Goal: Task Accomplishment & Management: Use online tool/utility

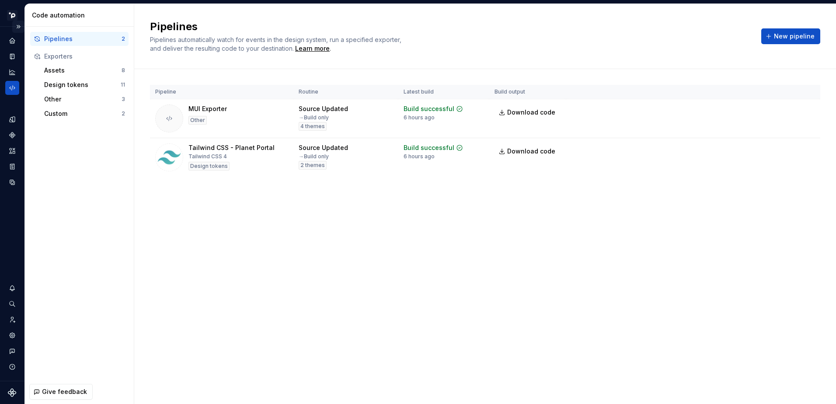
click at [20, 25] on button "Expand sidebar" at bounding box center [18, 27] width 12 height 12
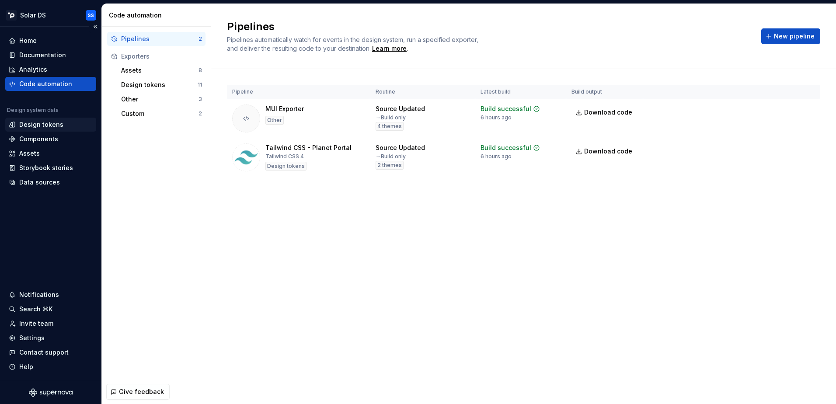
click at [53, 127] on div "Design tokens" at bounding box center [41, 124] width 44 height 9
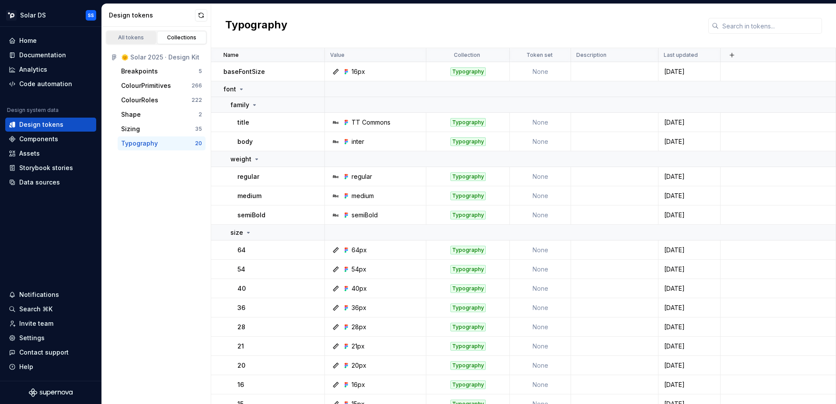
click at [138, 36] on div "All tokens" at bounding box center [131, 37] width 44 height 7
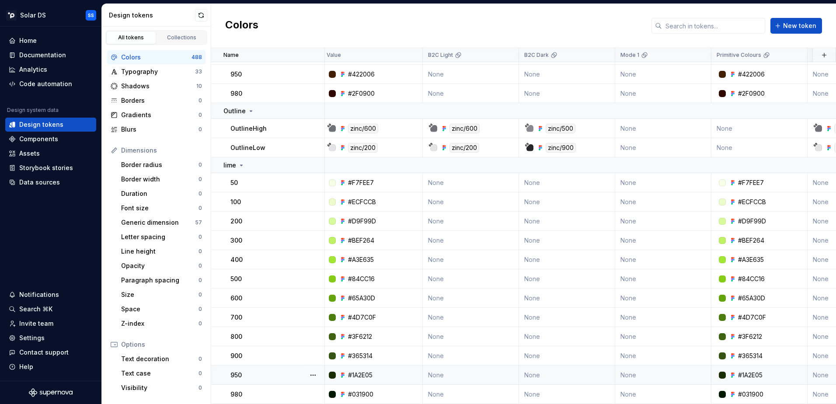
scroll to position [10430, 0]
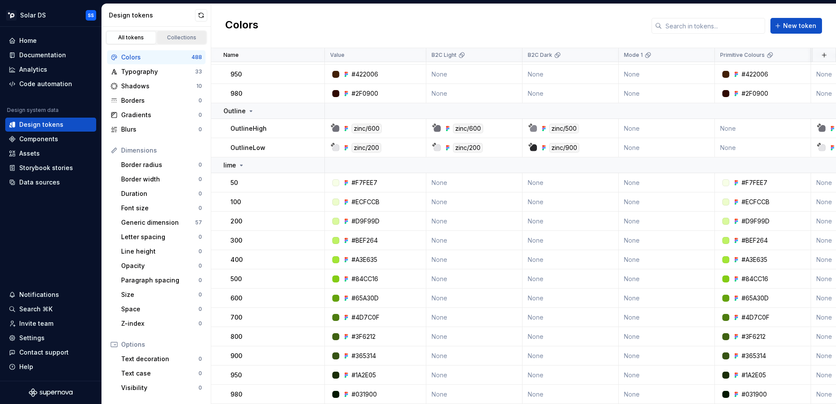
click at [179, 35] on div "Collections" at bounding box center [182, 37] width 44 height 7
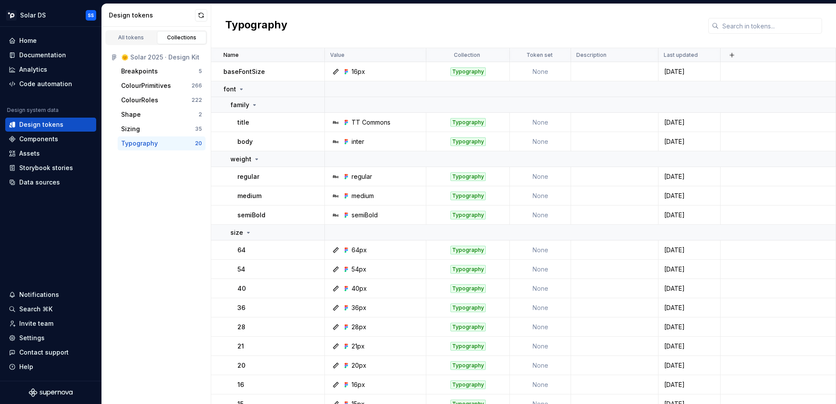
click at [180, 59] on div "🌞 Solar 2025 · Design Kit" at bounding box center [161, 57] width 81 height 9
click at [150, 71] on div "Breakpoints" at bounding box center [139, 71] width 37 height 9
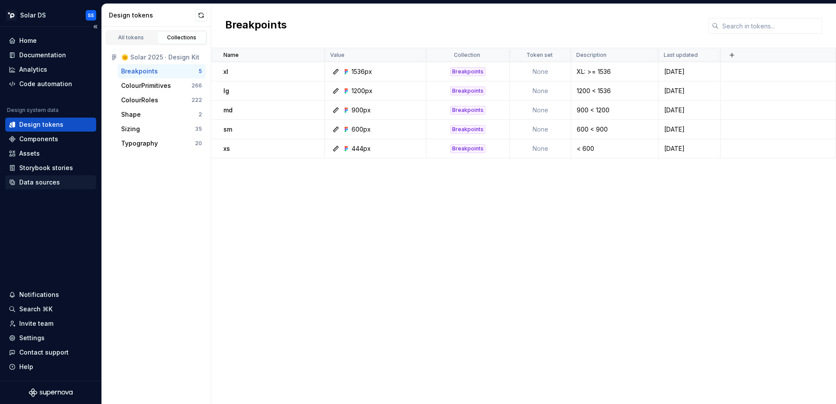
click at [45, 182] on div "Data sources" at bounding box center [39, 182] width 41 height 9
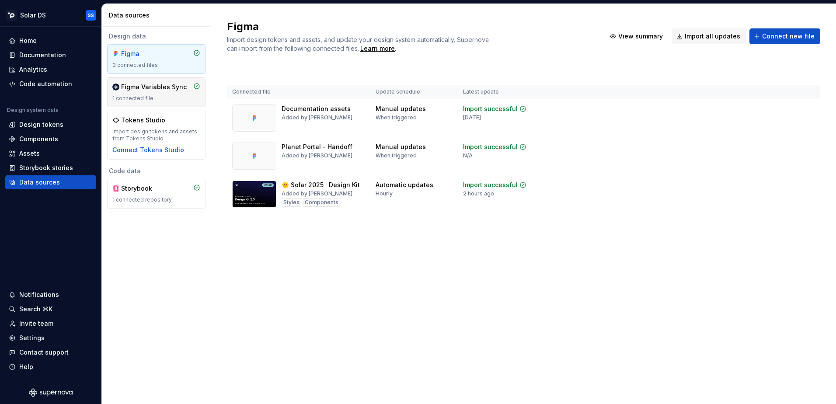
click at [144, 83] on div "Figma Variables Sync" at bounding box center [154, 87] width 66 height 9
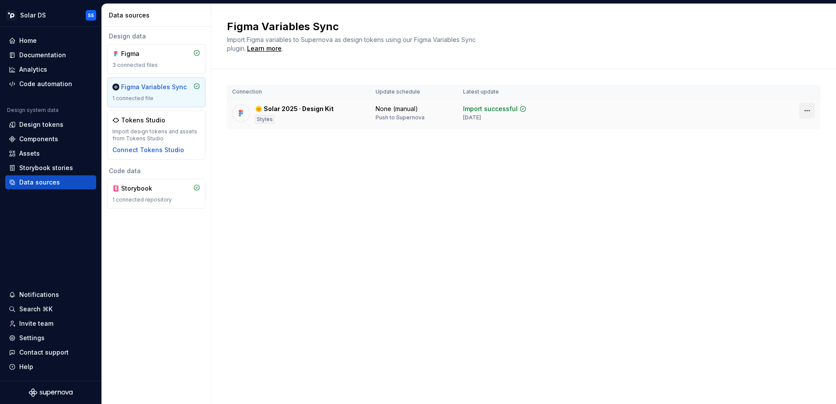
click at [807, 108] on html "Solar DS SS Home Documentation Analytics Code automation Design system data Des…" at bounding box center [418, 202] width 836 height 404
click at [655, 114] on html "Solar DS SS Home Documentation Analytics Code automation Design system data Des…" at bounding box center [418, 202] width 836 height 404
click at [503, 108] on div "Import successful" at bounding box center [490, 108] width 55 height 9
click at [460, 111] on td "Import successful [DATE]" at bounding box center [503, 114] width 91 height 30
click at [355, 110] on div "🌞 Solar 2025 · Design [PERSON_NAME]" at bounding box center [298, 113] width 133 height 19
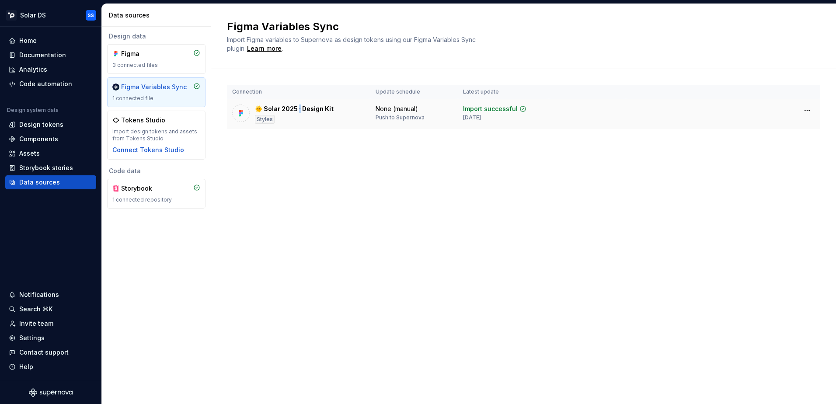
click at [299, 105] on div "🌞 Solar 2025 · Design Kit" at bounding box center [294, 108] width 79 height 9
drag, startPoint x: 299, startPoint y: 105, endPoint x: 286, endPoint y: 108, distance: 13.9
click at [286, 108] on div "🌞 Solar 2025 · Design Kit" at bounding box center [294, 108] width 79 height 9
click at [146, 125] on div "Tokens Studio Import design tokens and assets from Tokens Studio Connect Tokens…" at bounding box center [156, 135] width 88 height 38
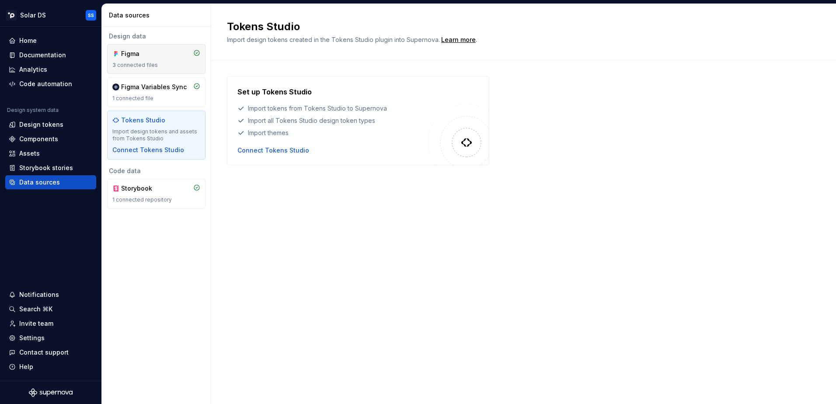
click at [156, 47] on div "Figma 3 connected files" at bounding box center [156, 59] width 98 height 30
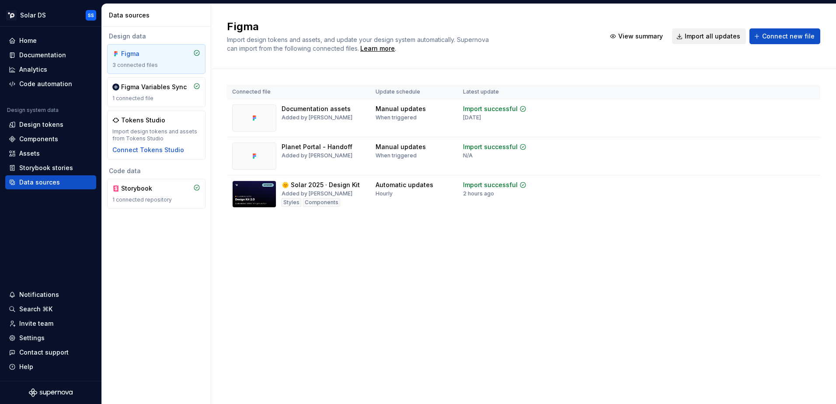
click at [709, 38] on span "Import all updates" at bounding box center [711, 36] width 55 height 9
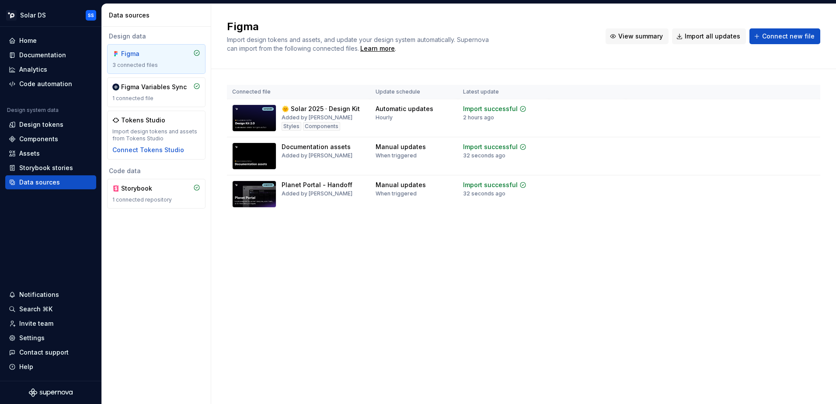
click at [645, 39] on span "View summary" at bounding box center [640, 36] width 45 height 9
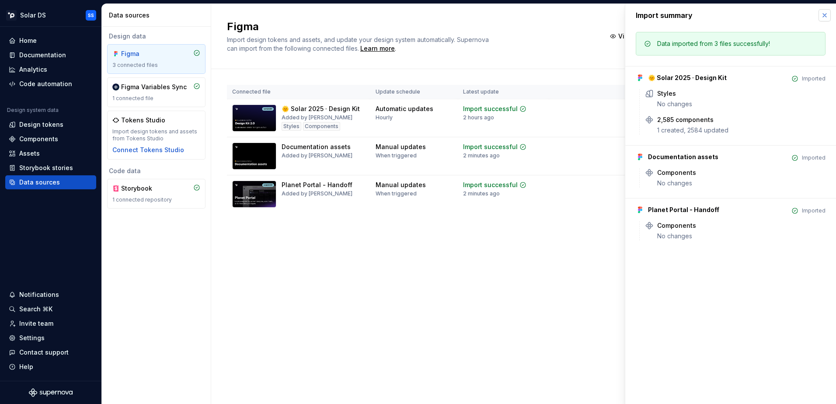
click at [825, 12] on button "button" at bounding box center [824, 15] width 12 height 12
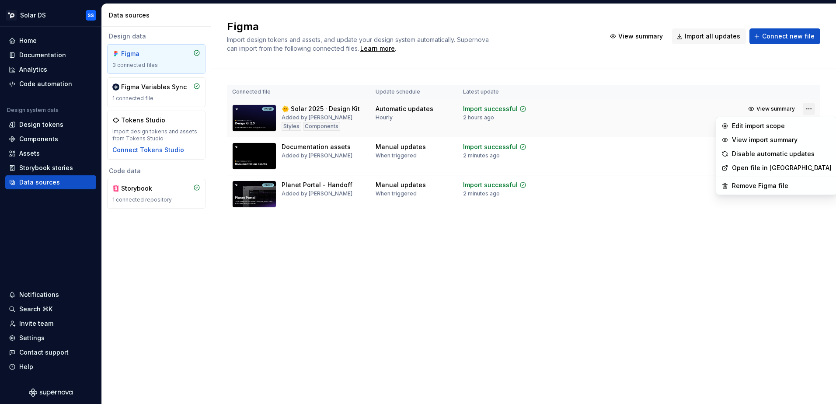
click at [812, 110] on html "Solar DS SS Home Documentation Analytics Code automation Design system data Des…" at bounding box center [418, 202] width 836 height 404
click at [756, 141] on div "View import summary" at bounding box center [782, 139] width 100 height 9
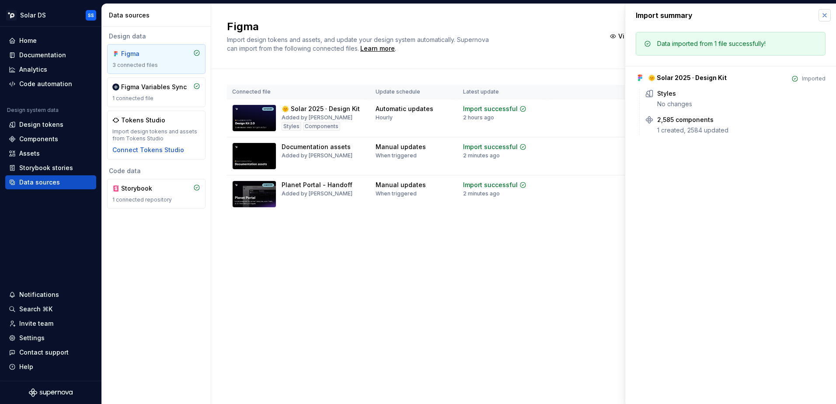
click at [825, 16] on button "button" at bounding box center [824, 15] width 12 height 12
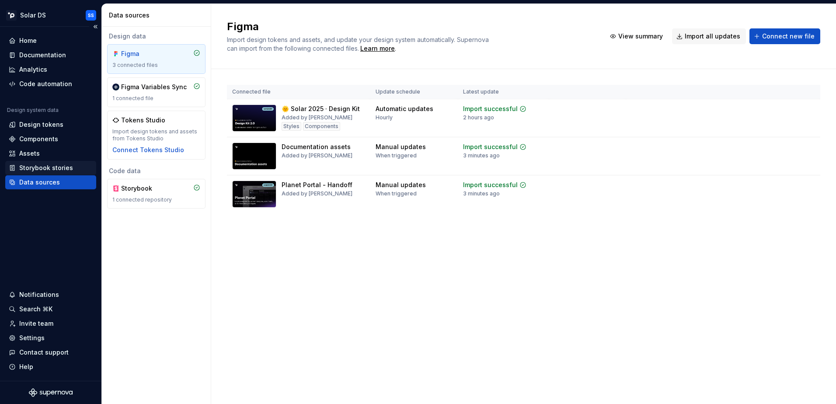
click at [43, 168] on div "Storybook stories" at bounding box center [46, 167] width 54 height 9
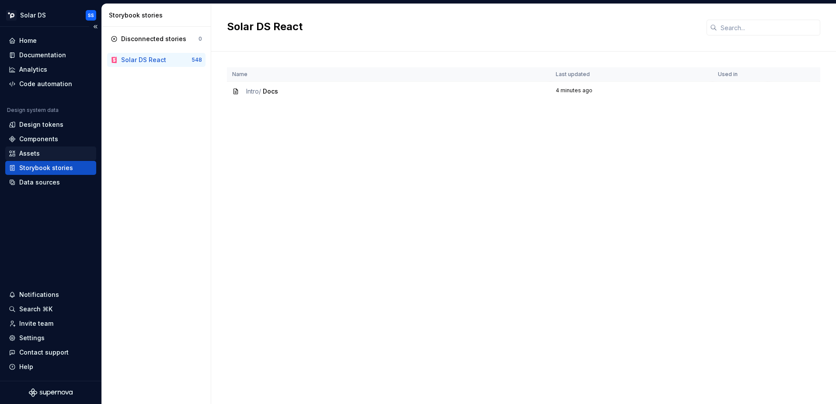
click at [28, 155] on div "Assets" at bounding box center [29, 153] width 21 height 9
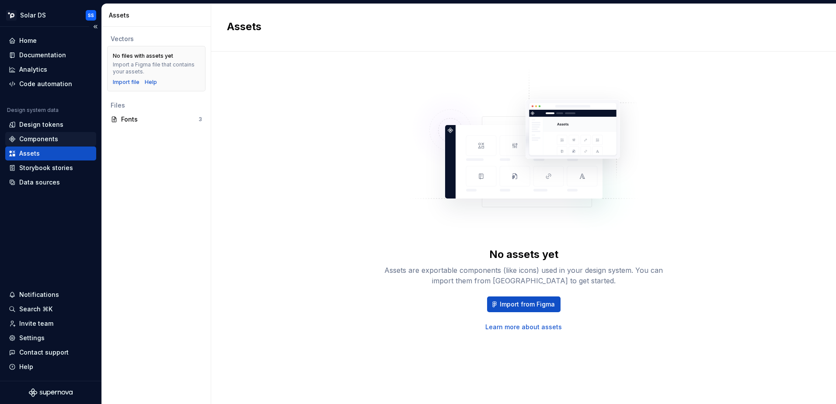
click at [28, 132] on div "Components" at bounding box center [50, 139] width 91 height 14
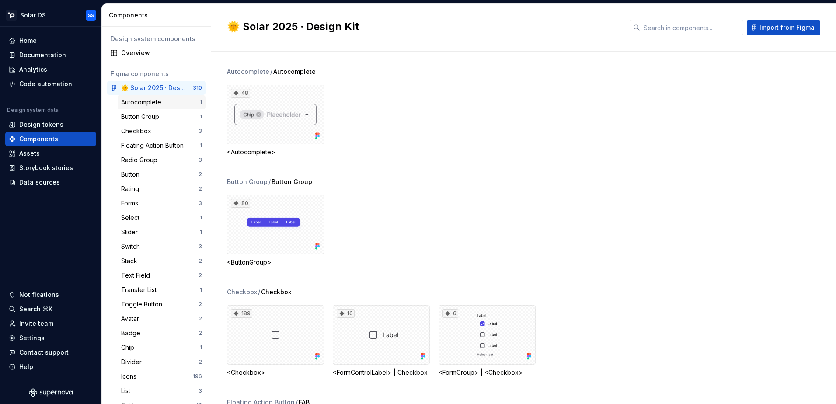
click at [158, 100] on div "Autocomplete" at bounding box center [143, 102] width 44 height 9
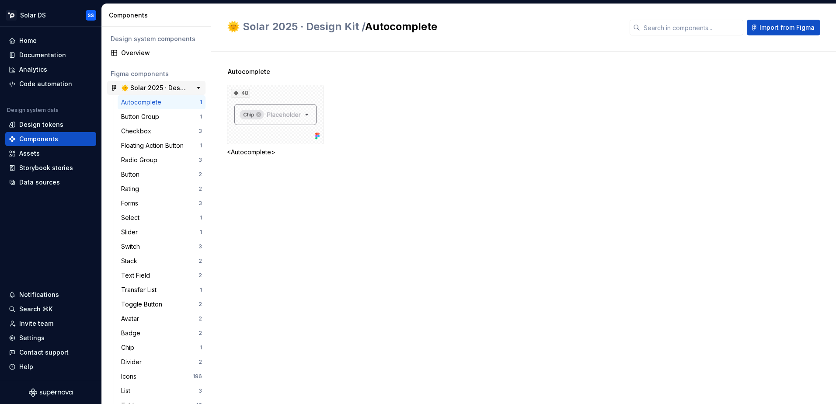
click at [149, 87] on div "🌞 Solar 2025 · Design Kit" at bounding box center [153, 87] width 65 height 9
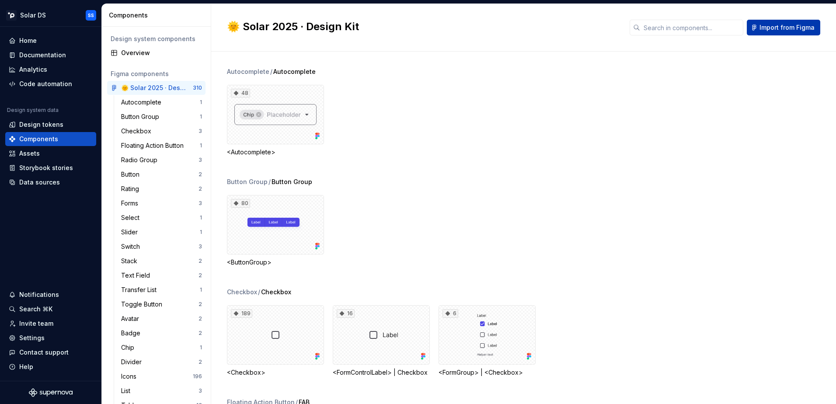
click at [781, 31] on span "Import from Figma" at bounding box center [786, 27] width 55 height 9
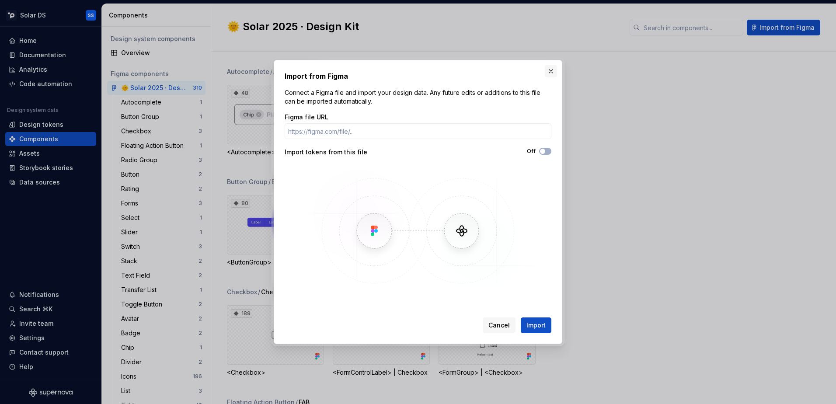
click at [550, 71] on button "button" at bounding box center [550, 71] width 12 height 12
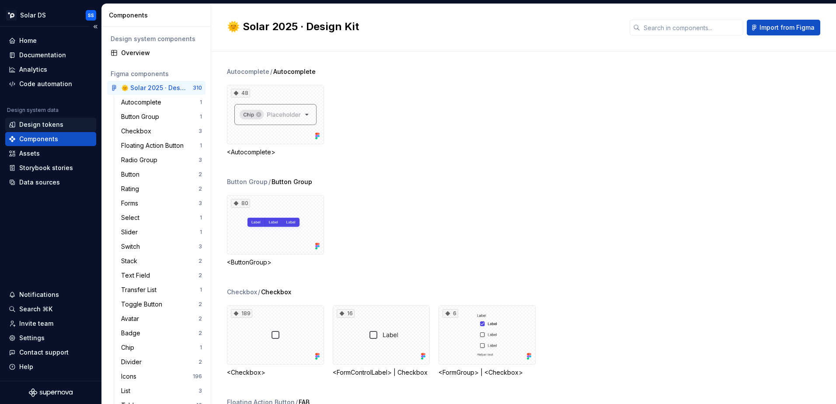
click at [49, 126] on div "Design tokens" at bounding box center [41, 124] width 44 height 9
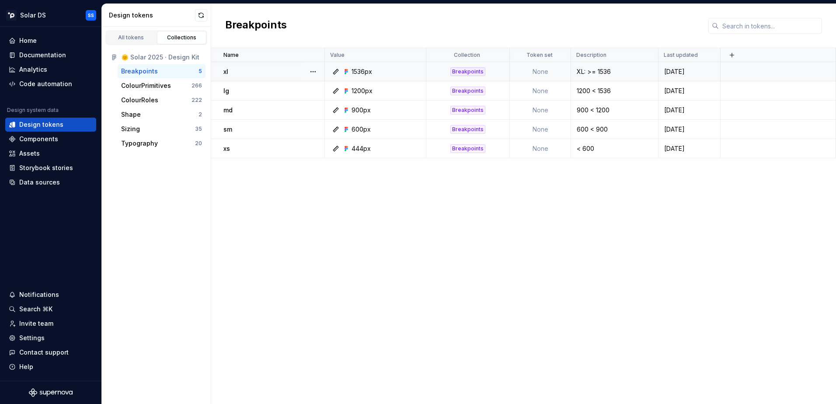
click at [473, 69] on div "Breakpoints" at bounding box center [467, 71] width 35 height 9
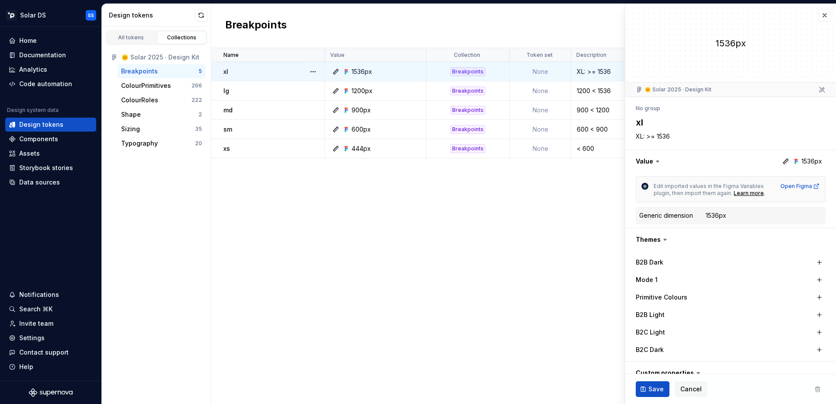
scroll to position [0, 0]
click at [690, 389] on span "Cancel" at bounding box center [690, 389] width 21 height 9
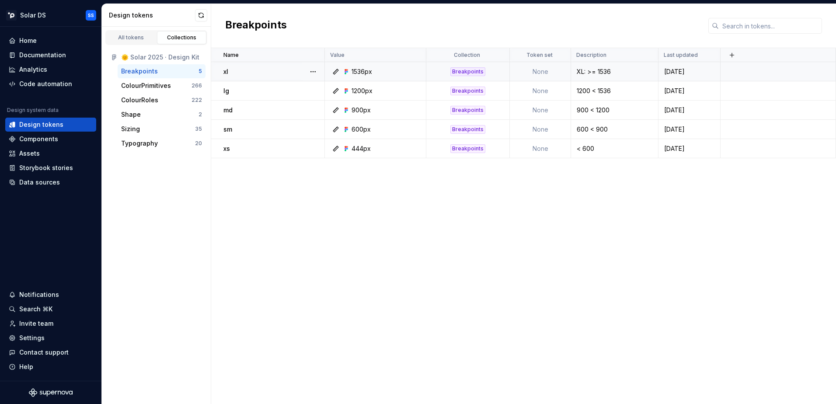
click at [113, 54] on icon at bounding box center [114, 57] width 7 height 7
click at [146, 52] on div "🌞 Solar 2025 · Design Kit" at bounding box center [156, 57] width 98 height 14
drag, startPoint x: 153, startPoint y: 53, endPoint x: 117, endPoint y: 53, distance: 36.7
click at [117, 53] on div "🌞 Solar 2025 · Design Kit" at bounding box center [156, 57] width 91 height 9
drag, startPoint x: 117, startPoint y: 53, endPoint x: 101, endPoint y: 35, distance: 24.5
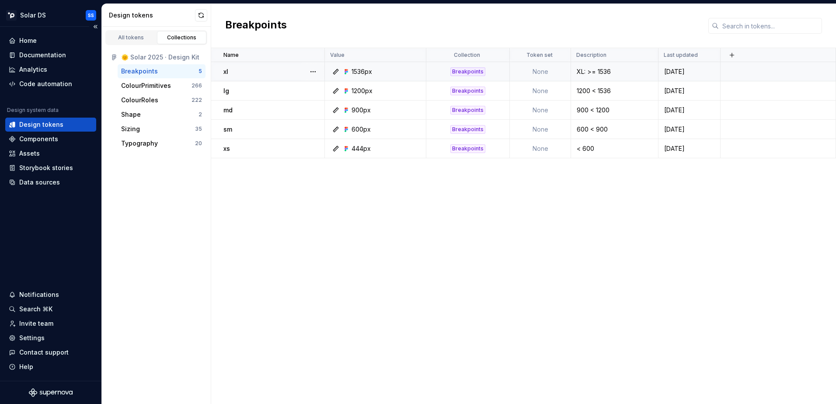
click at [101, 35] on div "Home Documentation Analytics Code automation Design system data Design tokens C…" at bounding box center [50, 204] width 101 height 354
click at [117, 35] on div "All tokens" at bounding box center [131, 37] width 44 height 7
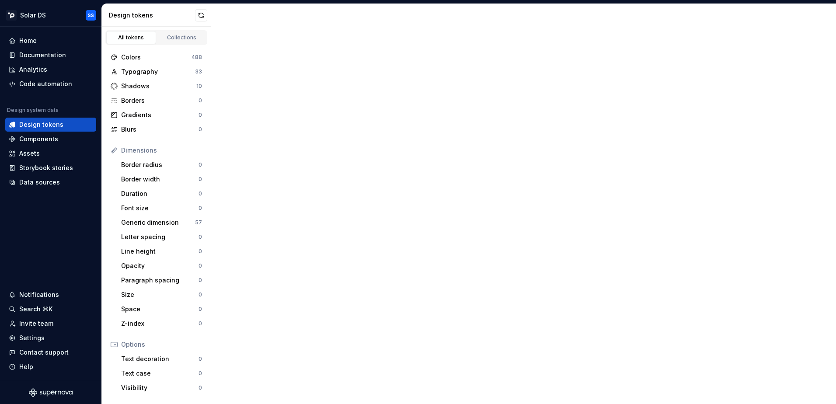
click at [149, 35] on div "All tokens" at bounding box center [131, 37] width 44 height 7
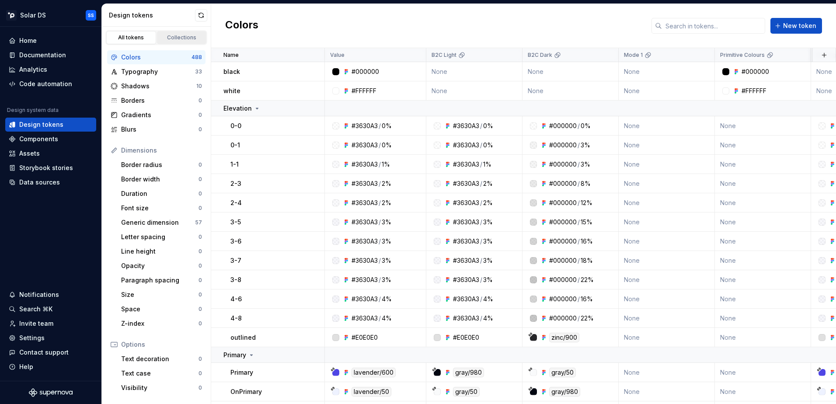
click at [180, 40] on div "Collections" at bounding box center [182, 37] width 44 height 7
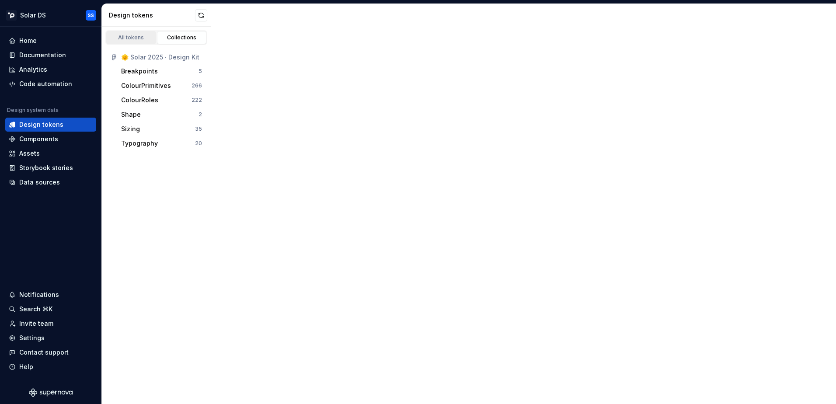
click at [134, 35] on div "All tokens" at bounding box center [131, 37] width 44 height 7
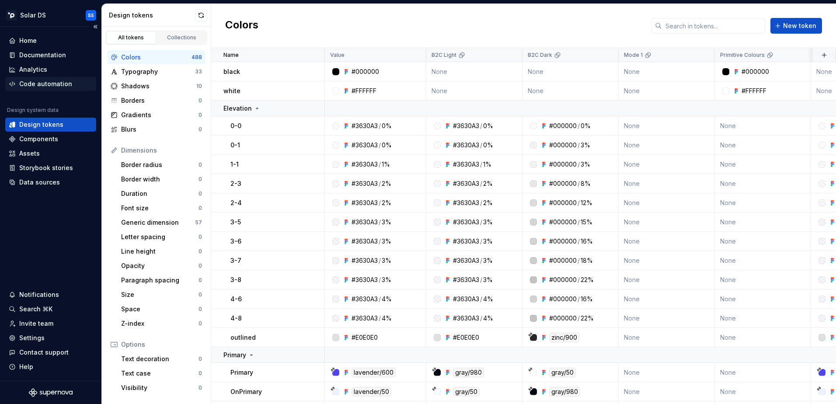
click at [48, 86] on div "Code automation" at bounding box center [45, 84] width 53 height 9
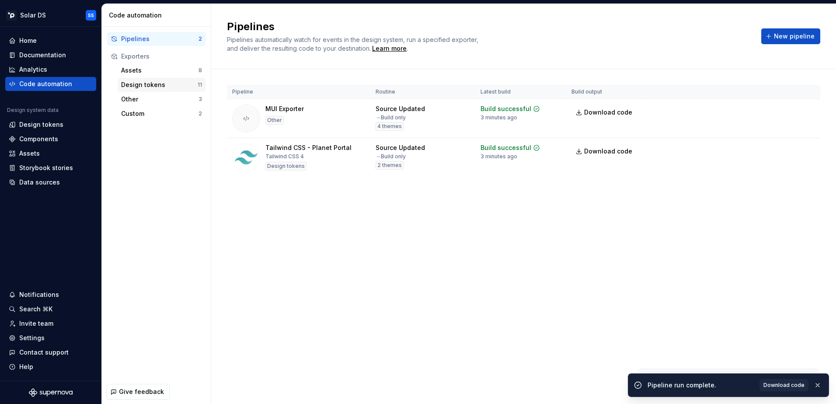
click at [159, 81] on div "Design tokens" at bounding box center [159, 84] width 76 height 9
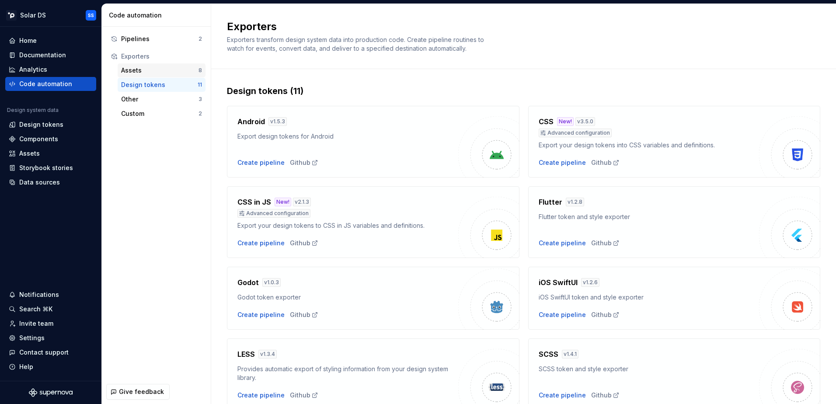
click at [149, 69] on div "Assets" at bounding box center [159, 70] width 77 height 9
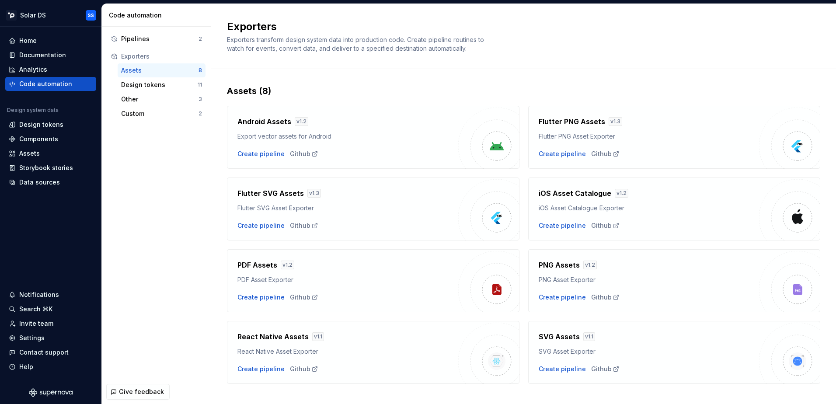
scroll to position [0, 0]
click at [133, 114] on div "Custom" at bounding box center [159, 113] width 77 height 9
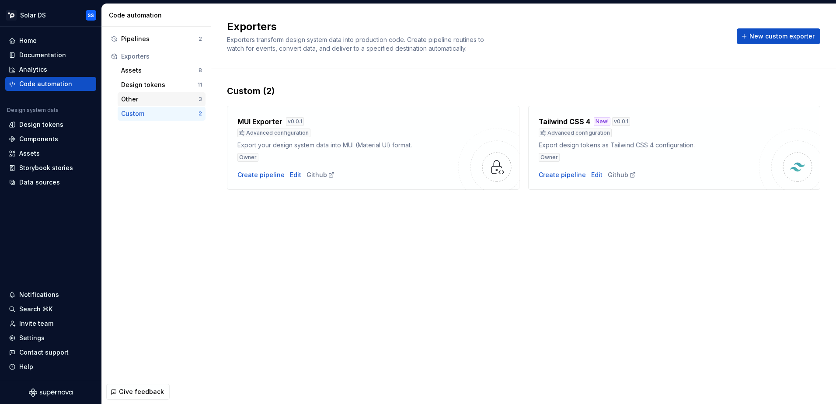
click at [137, 97] on div "Other" at bounding box center [159, 99] width 77 height 9
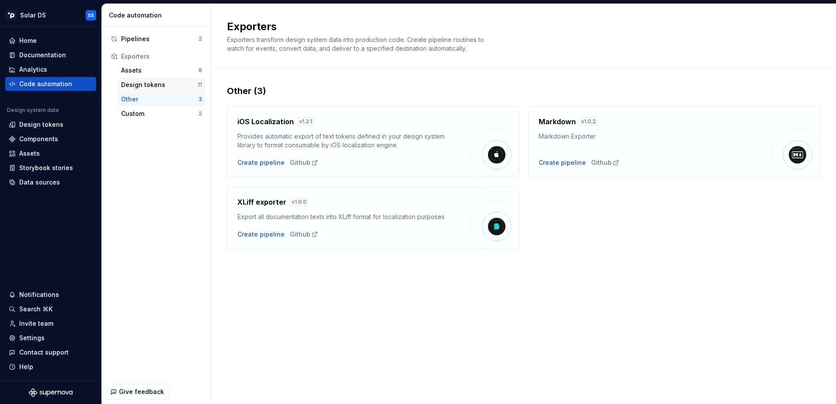
click at [145, 80] on div "Design tokens 11" at bounding box center [162, 85] width 88 height 14
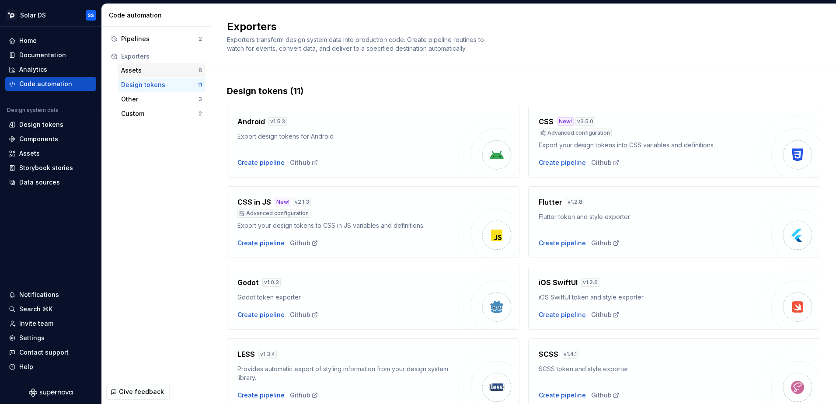
click at [144, 73] on div "Assets" at bounding box center [159, 70] width 77 height 9
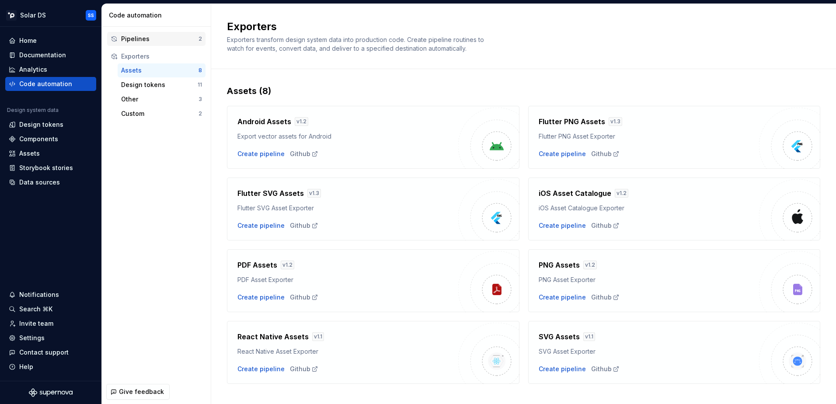
click at [144, 38] on div "Pipelines" at bounding box center [159, 39] width 77 height 9
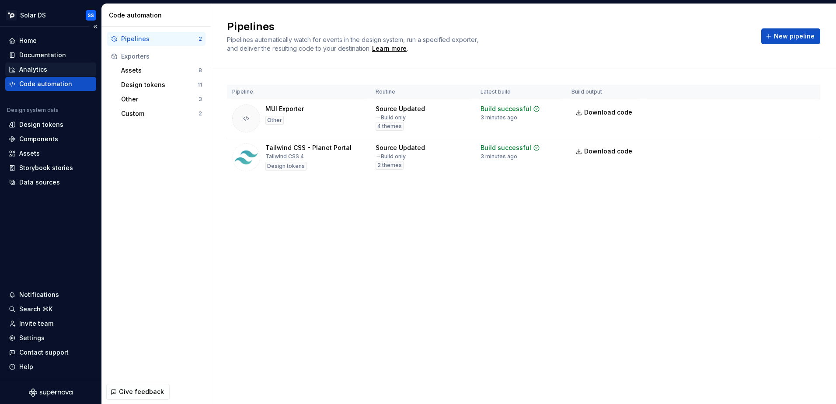
click at [43, 68] on div "Analytics" at bounding box center [33, 69] width 28 height 9
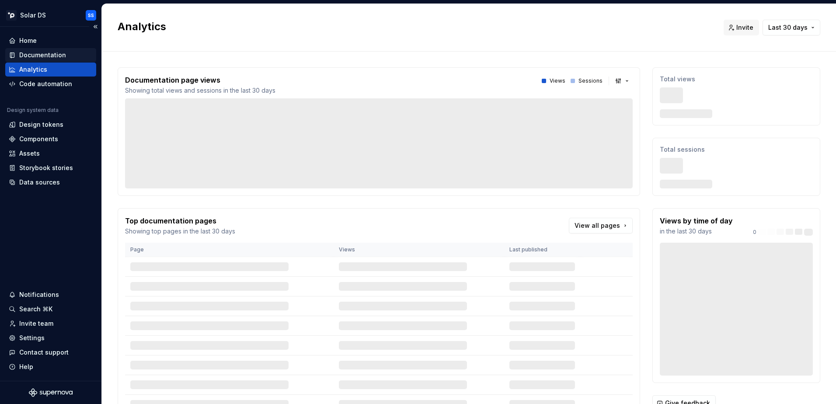
click at [40, 53] on div "Documentation" at bounding box center [42, 55] width 47 height 9
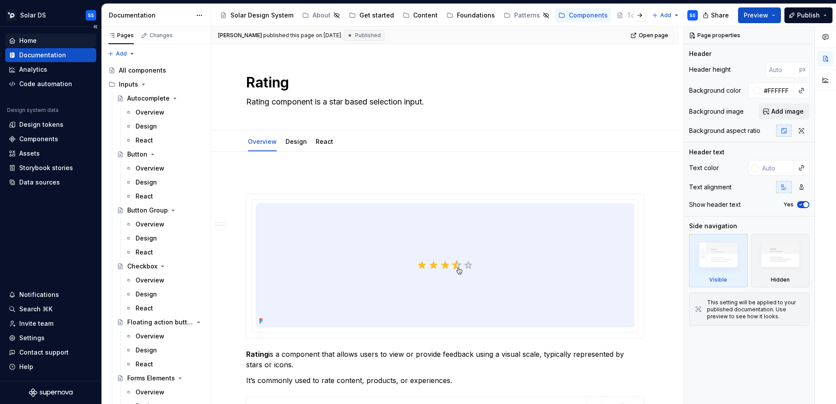
type textarea "*"
click at [36, 43] on div "Home" at bounding box center [27, 40] width 17 height 9
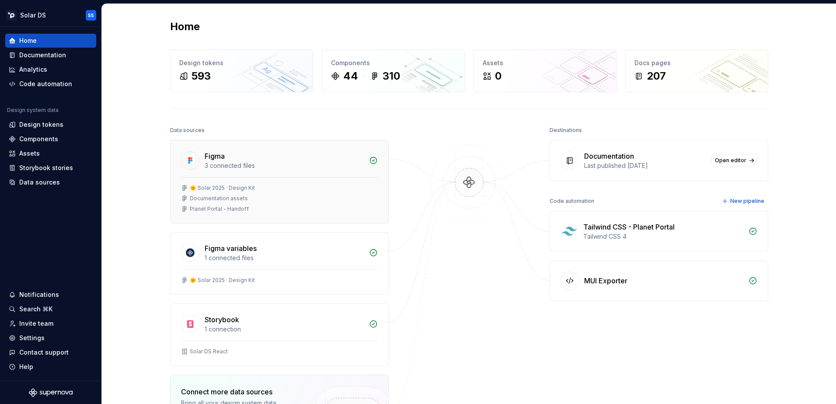
click at [317, 181] on div "🌞 Solar 2025 · Design Kit Documentation assets Planet Portal - Handoff" at bounding box center [279, 200] width 218 height 46
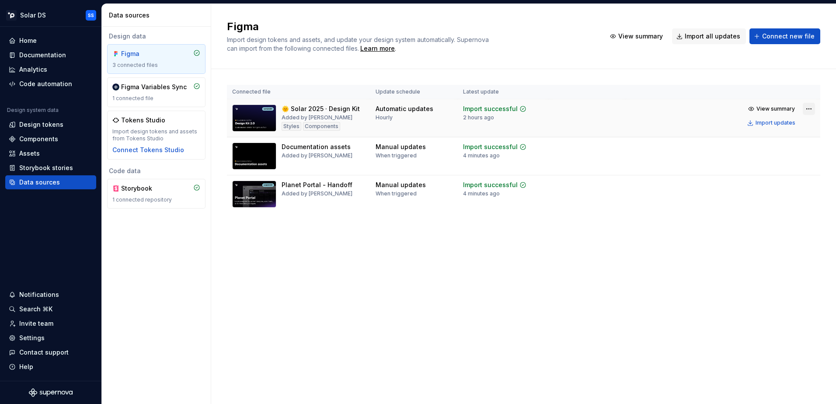
click at [812, 109] on html "Solar DS SS Home Documentation Analytics Code automation Design system data Des…" at bounding box center [418, 202] width 836 height 404
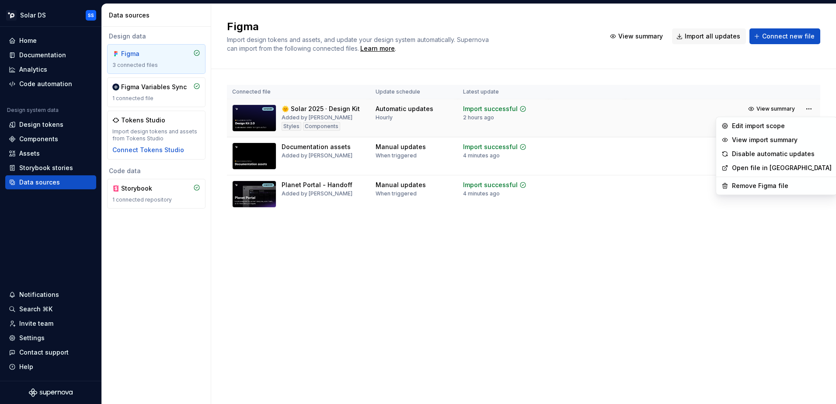
click at [762, 116] on html "Solar DS SS Home Documentation Analytics Code automation Design system data Des…" at bounding box center [418, 202] width 836 height 404
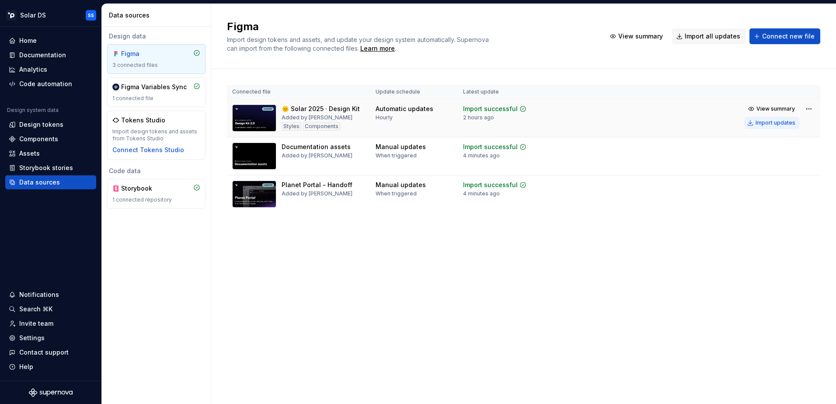
click at [761, 125] on div "Import updates" at bounding box center [775, 122] width 40 height 7
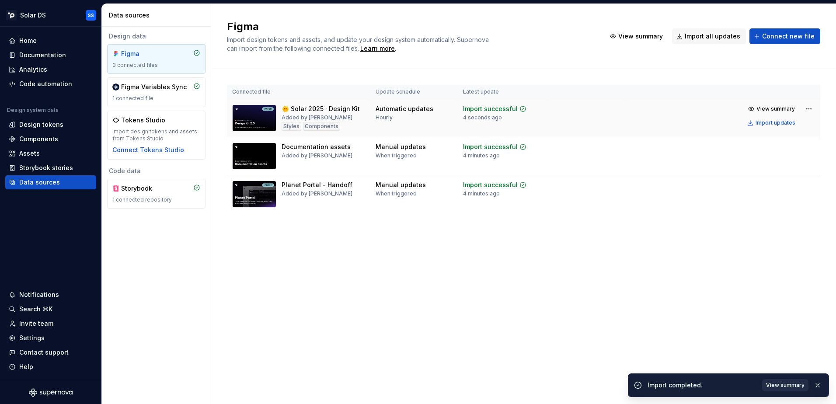
click at [788, 387] on span "View summary" at bounding box center [785, 384] width 38 height 7
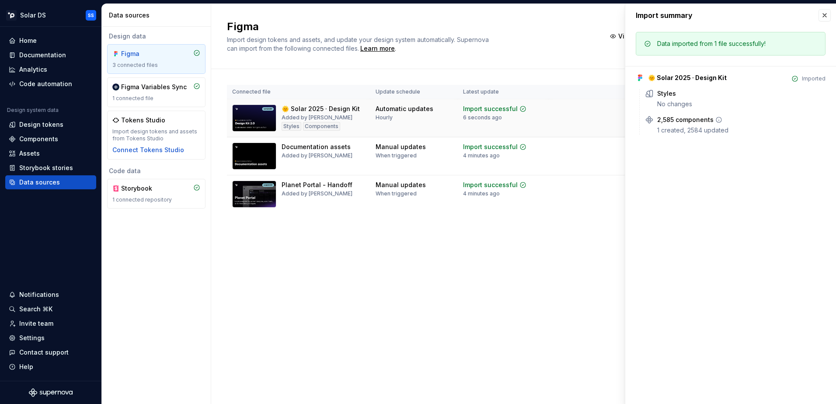
click at [694, 129] on div "1 created, 2584 updated" at bounding box center [741, 130] width 168 height 9
click at [756, 128] on div "1 created, 2584 updated" at bounding box center [741, 130] width 168 height 9
click at [676, 67] on div "🌞 Solar 2025 · Design Kit Imported Styles No changes 2,585 components 1 created…" at bounding box center [730, 100] width 190 height 69
click at [680, 106] on div "No changes" at bounding box center [741, 104] width 168 height 9
drag, startPoint x: 751, startPoint y: 119, endPoint x: 761, endPoint y: 125, distance: 11.6
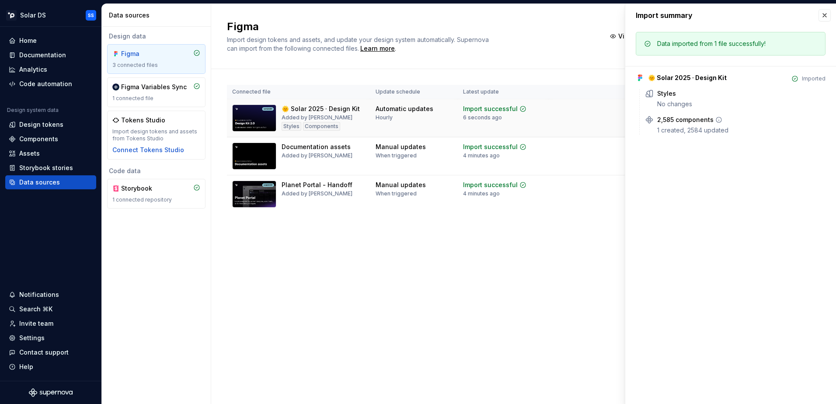
click at [761, 125] on div "2,585 components 1 created, 2584 updated" at bounding box center [741, 124] width 168 height 19
drag, startPoint x: 761, startPoint y: 125, endPoint x: 799, endPoint y: 105, distance: 43.6
click at [799, 105] on div "No changes" at bounding box center [741, 104] width 168 height 9
click at [824, 17] on button "button" at bounding box center [824, 15] width 12 height 12
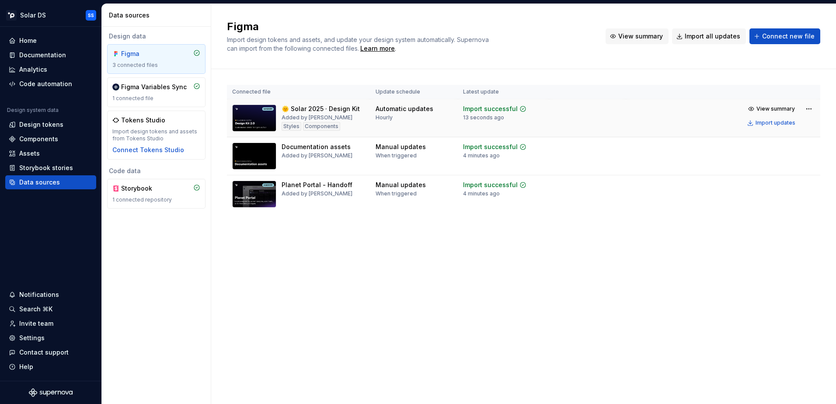
click at [638, 41] on button "View summary" at bounding box center [636, 36] width 63 height 16
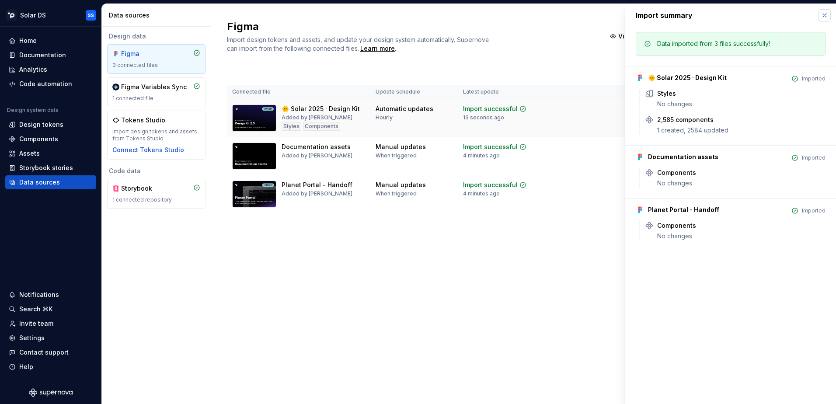
click at [821, 17] on button "button" at bounding box center [824, 15] width 12 height 12
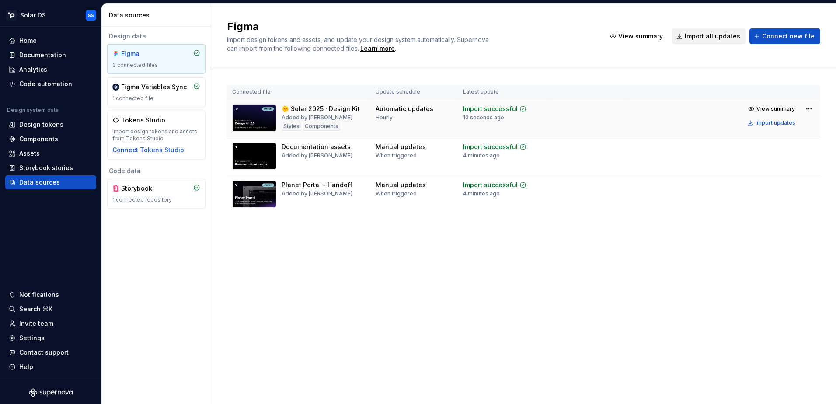
click at [705, 42] on button "Import all updates" at bounding box center [709, 36] width 74 height 16
